Goal: Task Accomplishment & Management: Use online tool/utility

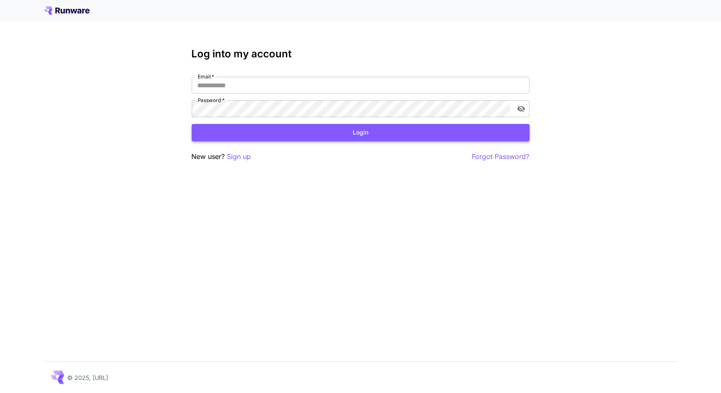
type input "**********"
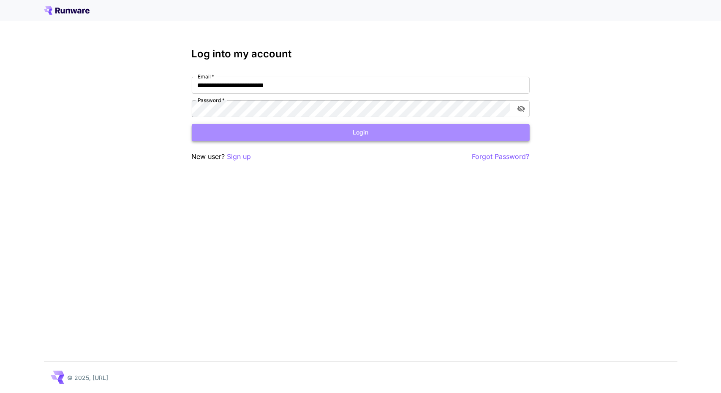
click at [374, 131] on button "Login" at bounding box center [361, 132] width 338 height 17
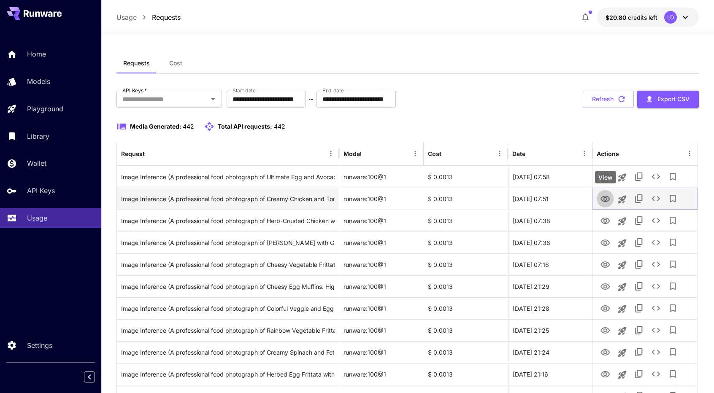
click at [602, 199] on icon "View" at bounding box center [605, 199] width 10 height 10
